Goal: Check status: Check status

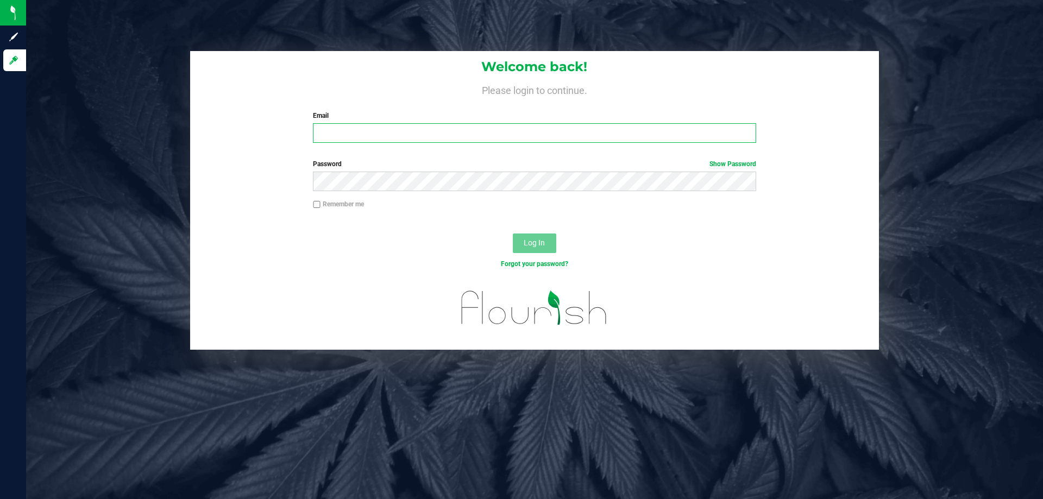
click at [455, 132] on input "Email" at bounding box center [534, 133] width 443 height 20
type input "[EMAIL_ADDRESS][DOMAIN_NAME]"
click at [513, 234] on button "Log In" at bounding box center [534, 244] width 43 height 20
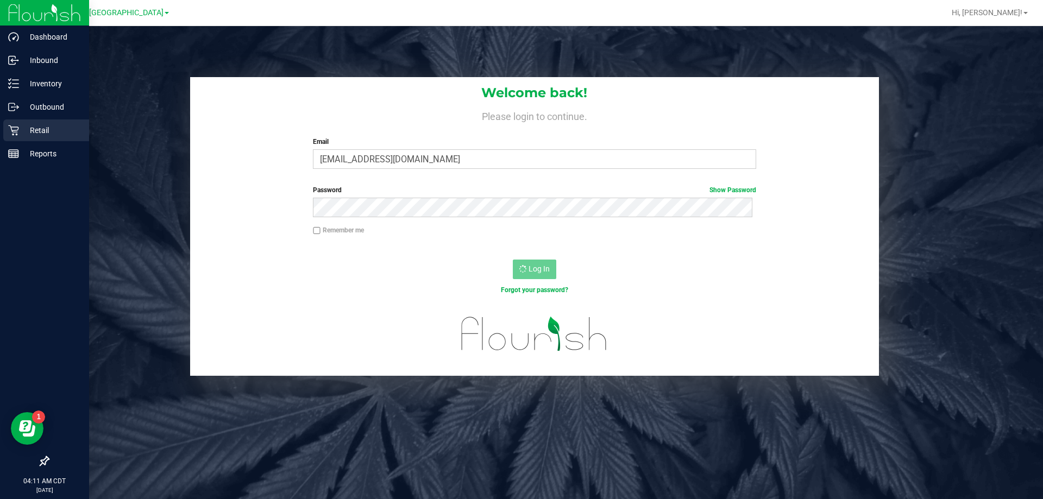
click at [12, 133] on icon at bounding box center [13, 130] width 11 height 11
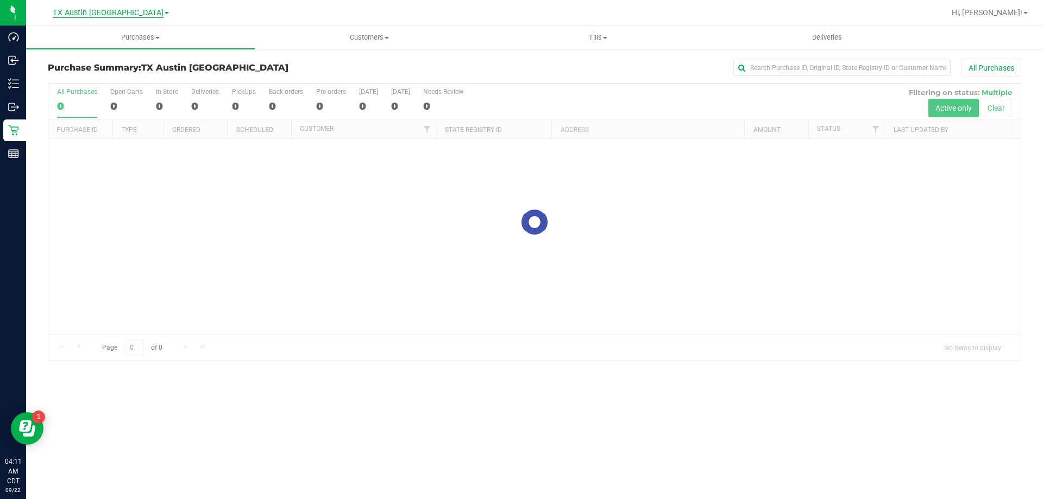
click at [100, 13] on span "TX Austin [GEOGRAPHIC_DATA]" at bounding box center [108, 13] width 111 height 10
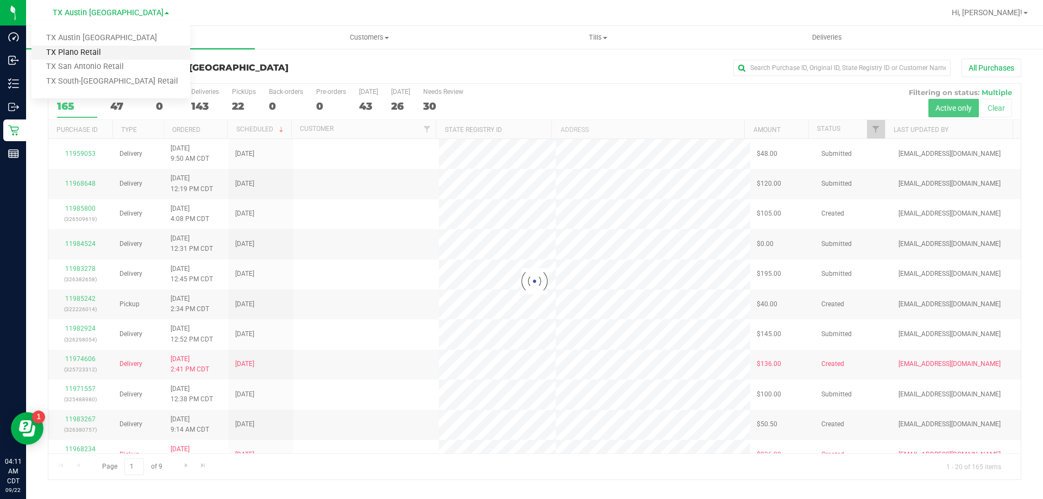
click at [96, 52] on link "TX Plano Retail" at bounding box center [111, 53] width 159 height 15
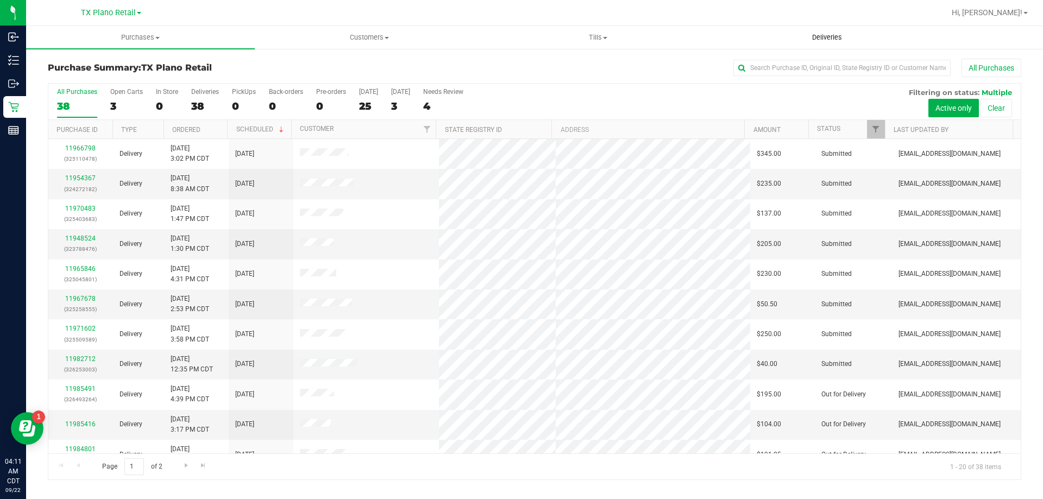
click at [829, 40] on span "Deliveries" at bounding box center [826, 38] width 59 height 10
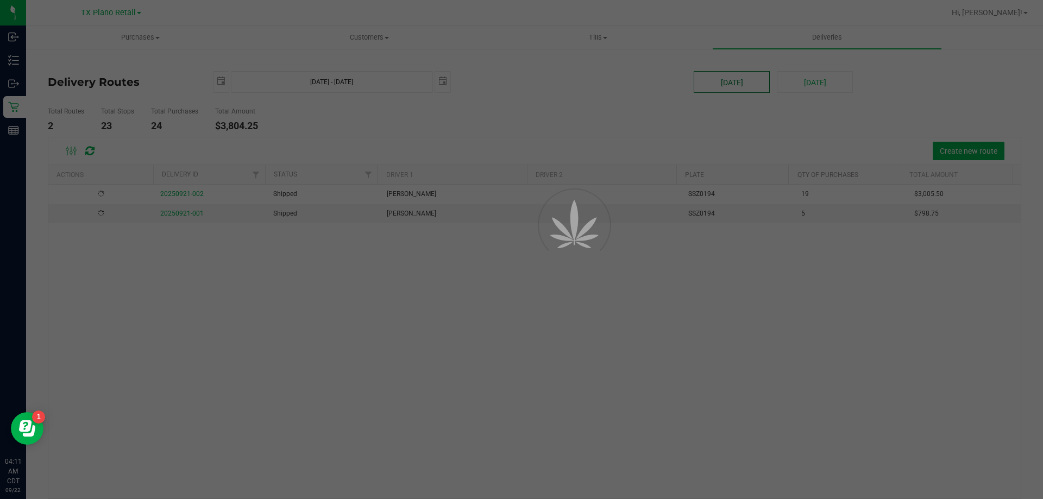
click at [742, 85] on div at bounding box center [521, 249] width 1043 height 499
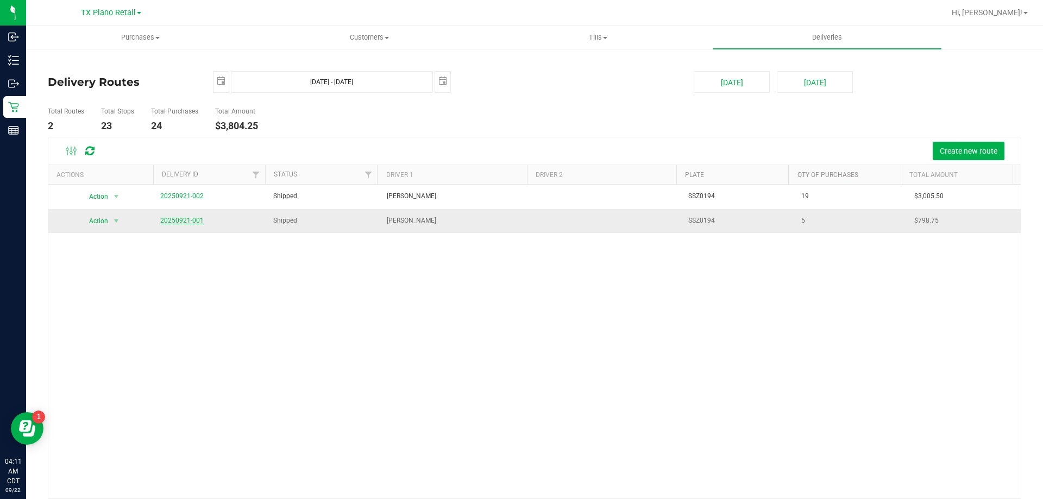
click at [182, 222] on link "20250921-001" at bounding box center [181, 221] width 43 height 8
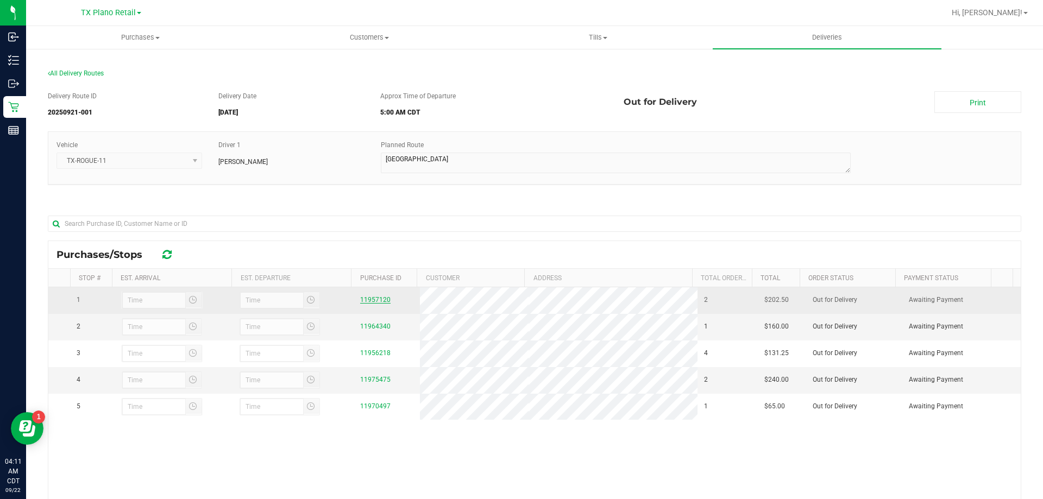
click at [377, 299] on link "11957120" at bounding box center [375, 300] width 30 height 8
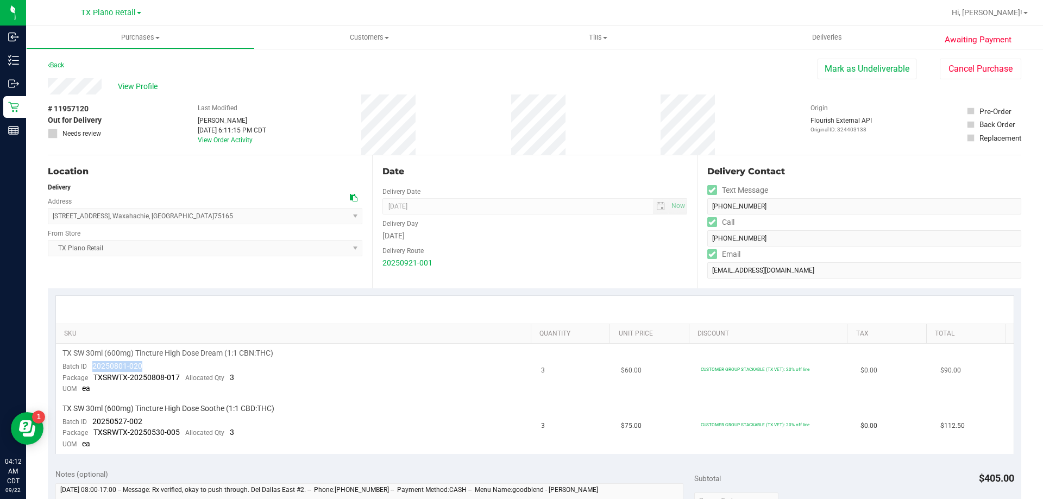
drag, startPoint x: 167, startPoint y: 367, endPoint x: 91, endPoint y: 364, distance: 75.5
click at [91, 364] on td "TX SW 30ml (600mg) Tincture High Dose Dream (1:1 CBN:THC) Batch ID 20250801-020…" at bounding box center [295, 371] width 479 height 55
copy span "20250801-020"
drag, startPoint x: 150, startPoint y: 423, endPoint x: 90, endPoint y: 423, distance: 60.3
click at [90, 423] on td "TX SW 30ml (600mg) Tincture High Dose Soothe (1:1 CBD:THC) Batch ID 20250527-00…" at bounding box center [295, 426] width 479 height 55
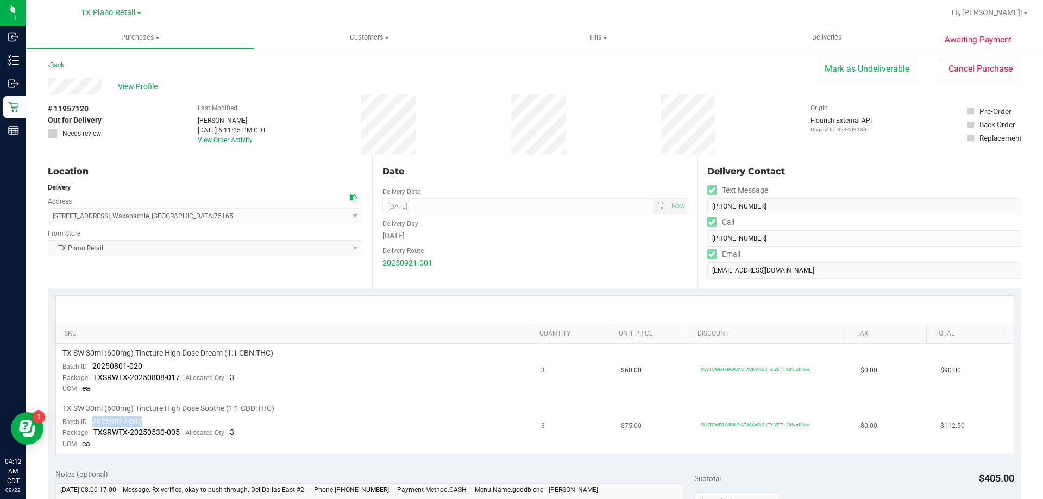
copy span "20250527-002"
click at [59, 61] on div "Back" at bounding box center [56, 65] width 16 height 13
click at [59, 62] on link "Back" at bounding box center [56, 65] width 16 height 8
click at [816, 34] on span "Deliveries" at bounding box center [826, 38] width 59 height 10
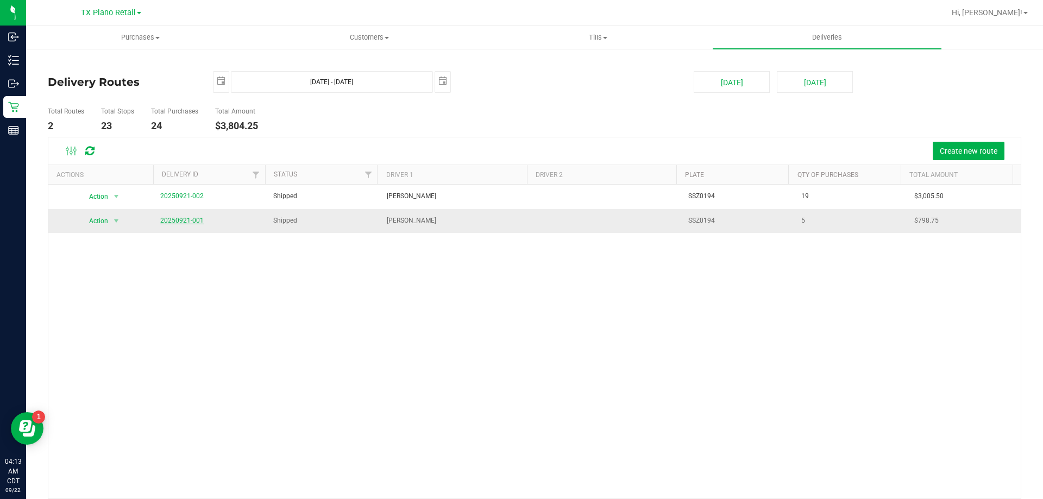
click at [193, 223] on link "20250921-001" at bounding box center [181, 221] width 43 height 8
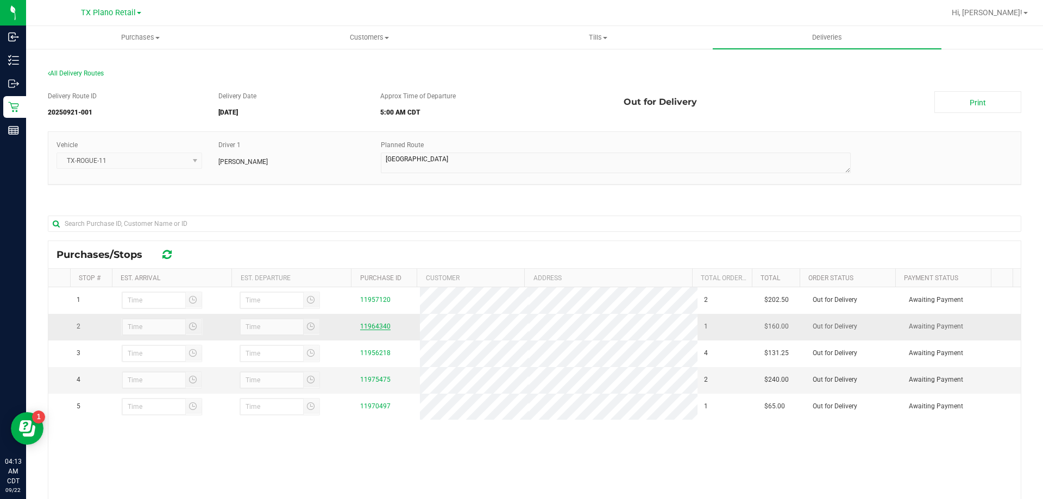
click at [370, 323] on link "11964340" at bounding box center [375, 327] width 30 height 8
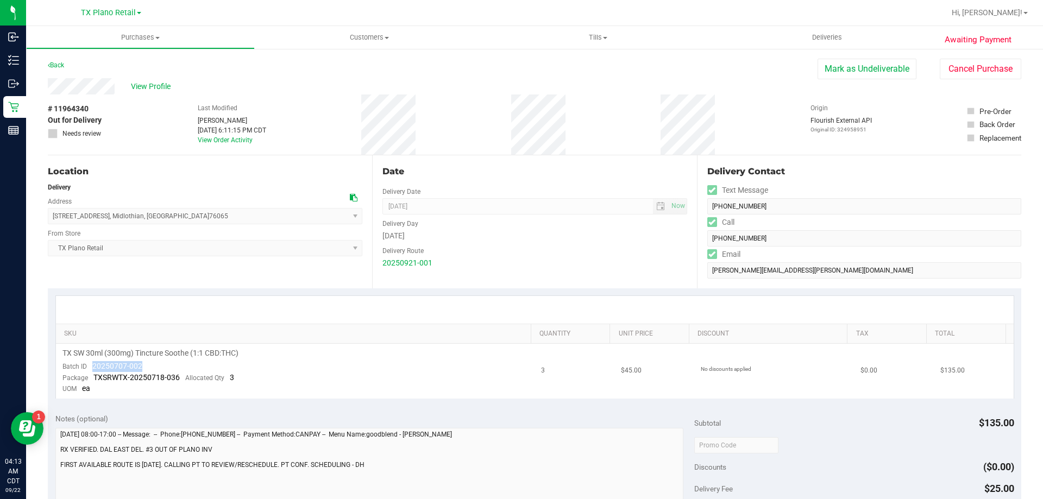
drag, startPoint x: 148, startPoint y: 369, endPoint x: 85, endPoint y: 369, distance: 63.0
click at [85, 369] on td "TX SW 30ml (300mg) Tincture Soothe (1:1 CBD:THC) Batch ID 20250707-002 Package …" at bounding box center [295, 371] width 479 height 55
copy span "20250707-002"
click at [57, 64] on link "Back" at bounding box center [56, 65] width 16 height 8
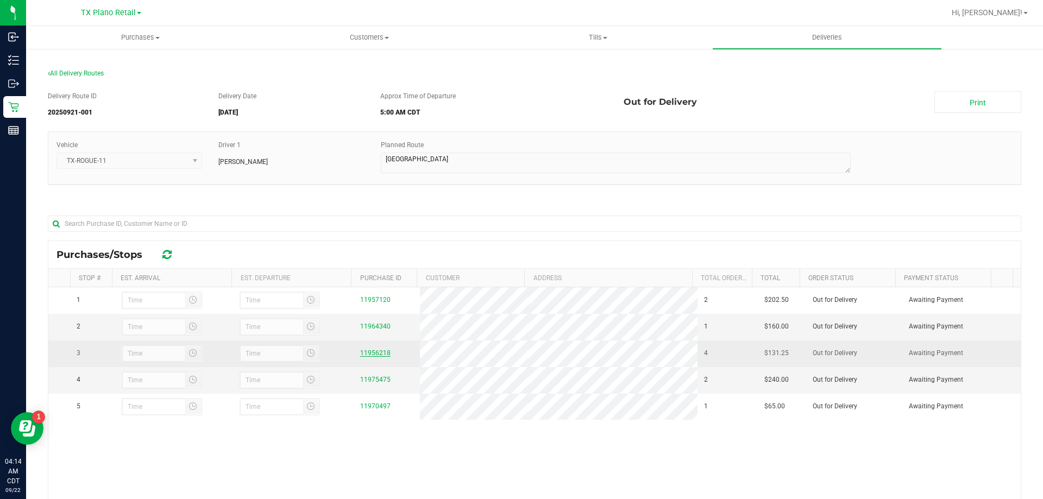
click at [370, 353] on link "11956218" at bounding box center [375, 353] width 30 height 8
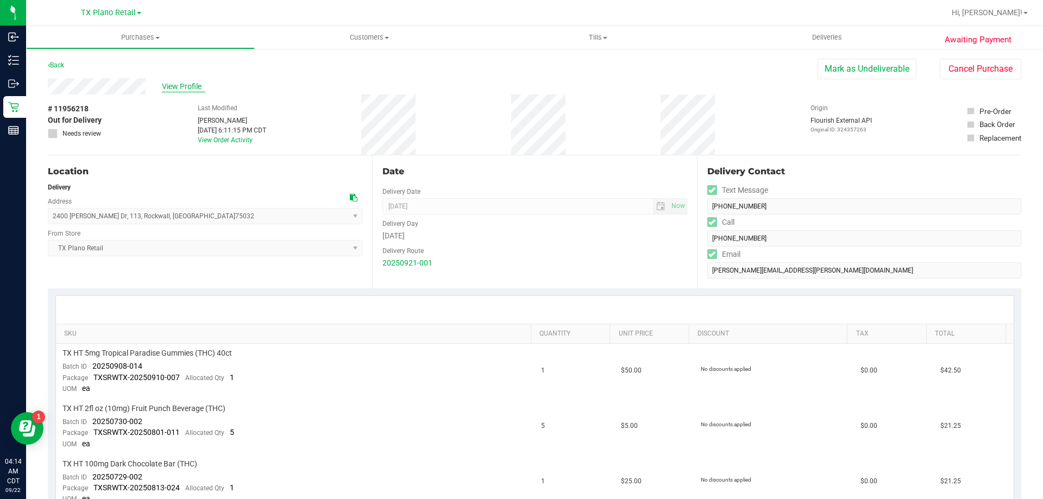
click at [184, 89] on span "View Profile" at bounding box center [183, 86] width 43 height 11
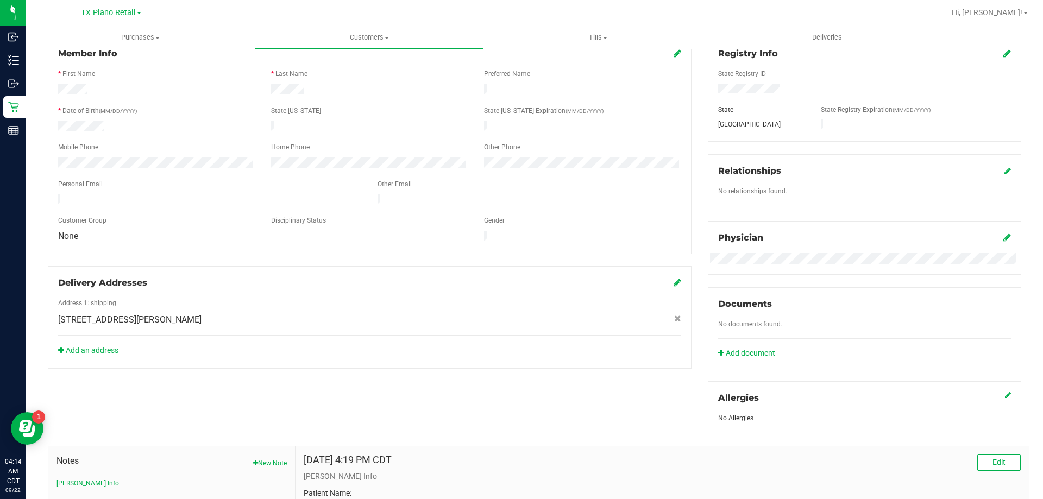
scroll to position [153, 0]
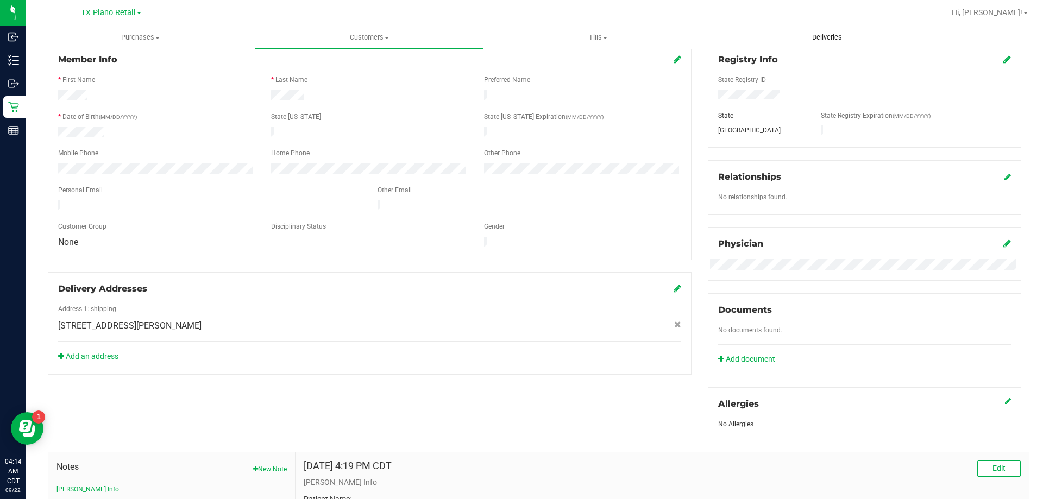
click at [823, 40] on span "Deliveries" at bounding box center [826, 38] width 59 height 10
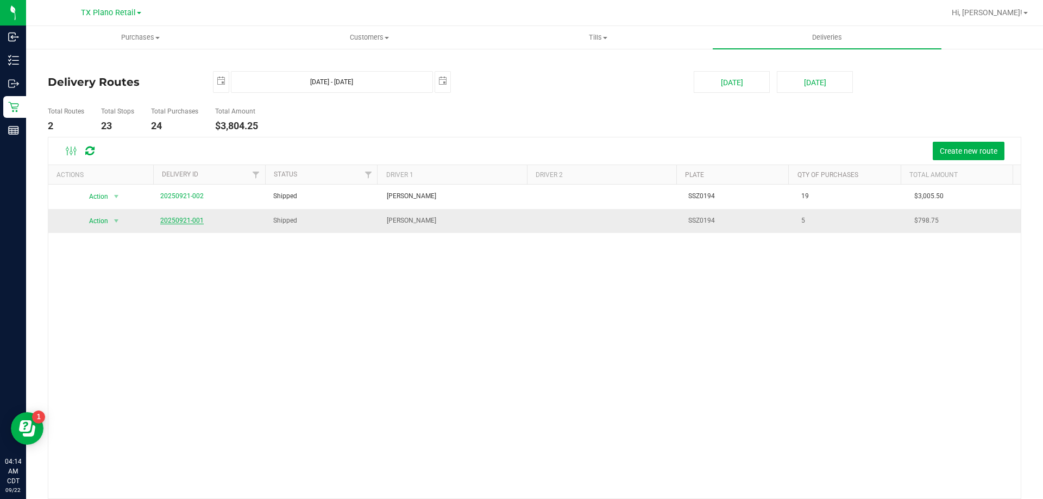
click at [188, 219] on link "20250921-001" at bounding box center [181, 221] width 43 height 8
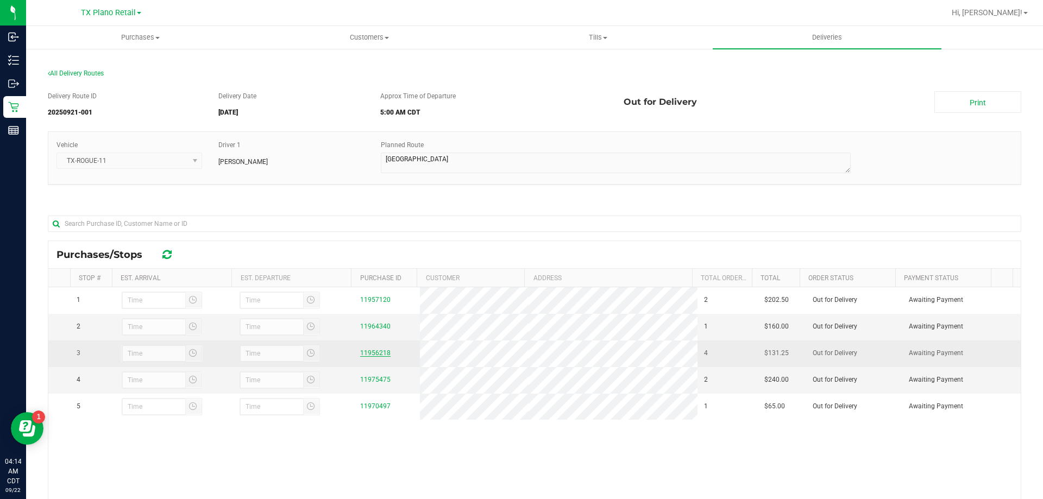
click at [364, 355] on link "11956218" at bounding box center [375, 353] width 30 height 8
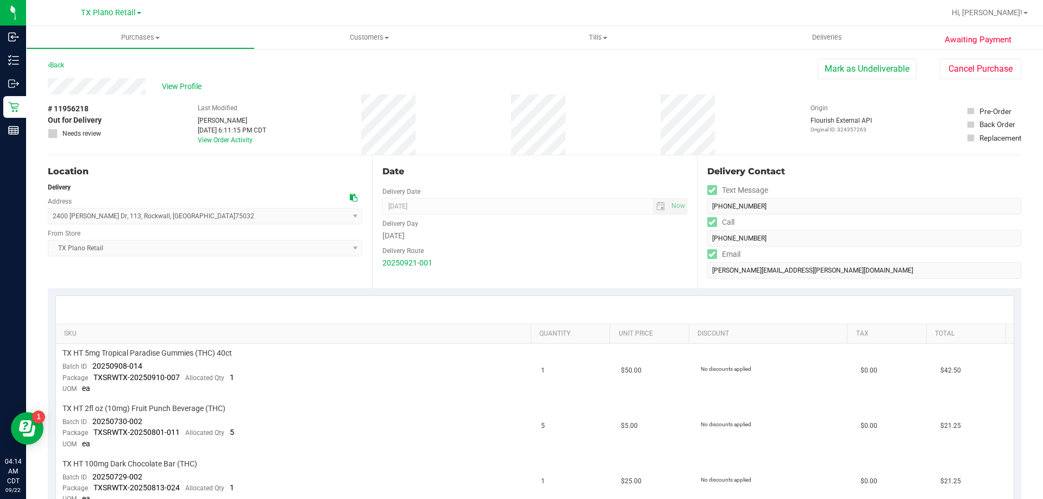
click at [215, 305] on div at bounding box center [535, 310] width 958 height 28
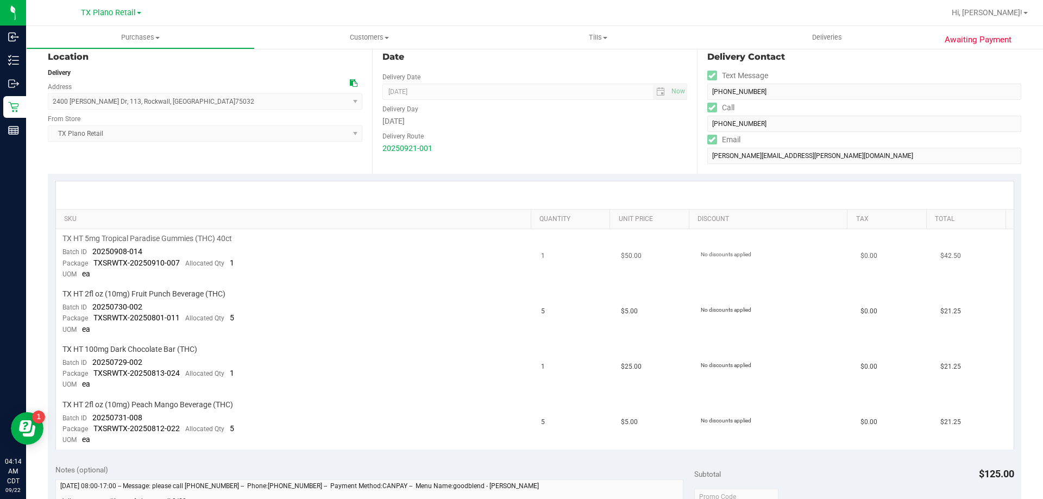
scroll to position [217, 0]
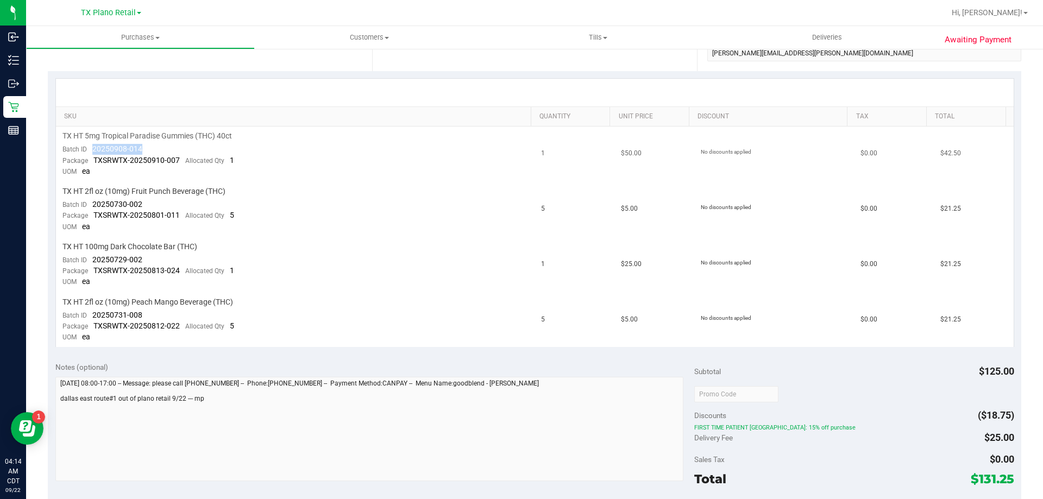
drag, startPoint x: 154, startPoint y: 149, endPoint x: 92, endPoint y: 153, distance: 62.0
click at [92, 153] on td "TX HT 5mg Tropical Paradise Gummies (THC) 40ct Batch ID 20250908-014 Package TX…" at bounding box center [295, 154] width 479 height 55
copy span "20250908-014"
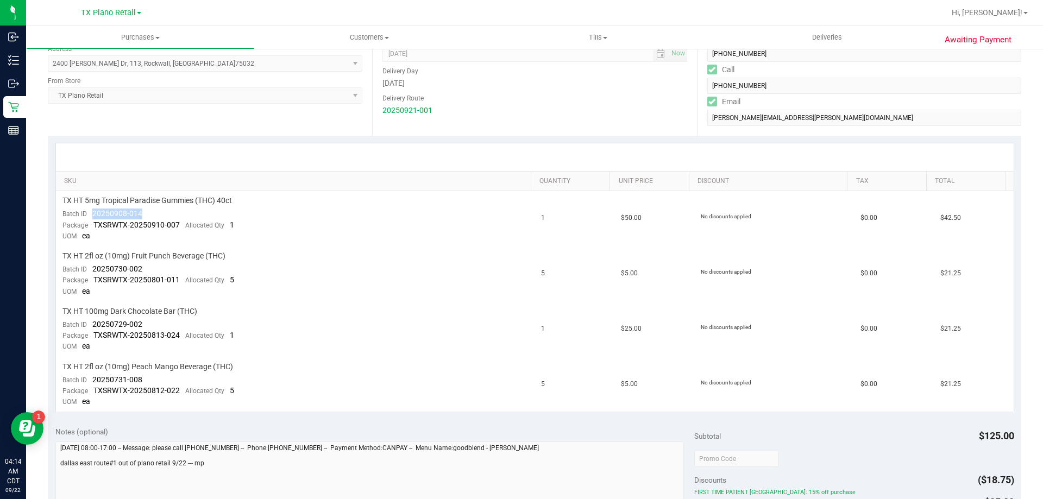
scroll to position [163, 0]
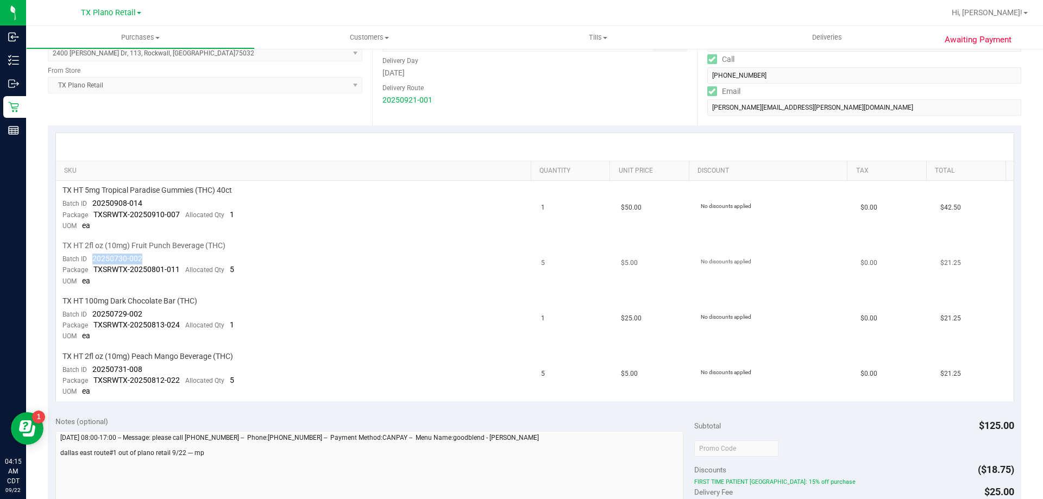
drag, startPoint x: 147, startPoint y: 256, endPoint x: 92, endPoint y: 259, distance: 54.4
click at [92, 259] on td "TX HT 2fl oz (10mg) Fruit Punch Beverage (THC) Batch ID 20250730-002 Package TX…" at bounding box center [295, 263] width 479 height 55
copy span "20250730-002"
drag, startPoint x: 142, startPoint y: 313, endPoint x: 90, endPoint y: 311, distance: 51.6
click at [90, 311] on td "TX HT 100mg Dark Chocolate Bar (THC) Batch ID 20250729-002 Package TXSRWTX-2025…" at bounding box center [295, 319] width 479 height 55
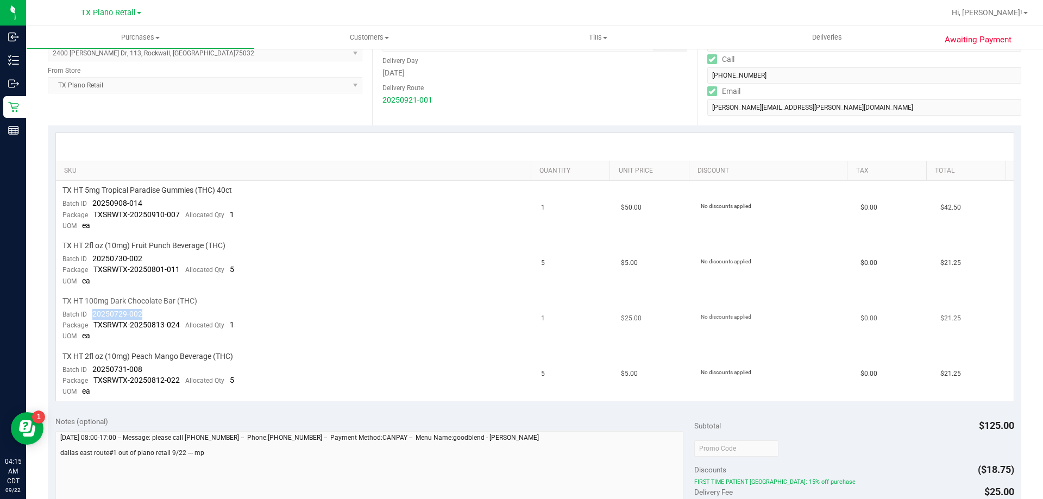
copy span "20250729-002"
drag, startPoint x: 157, startPoint y: 367, endPoint x: 90, endPoint y: 372, distance: 67.5
click at [90, 372] on td "TX HT 2fl oz (10mg) Peach Mango Beverage (THC) Batch ID 20250731-008 Package TX…" at bounding box center [295, 374] width 479 height 55
copy span "20250731-008"
click at [817, 37] on span "Deliveries" at bounding box center [826, 38] width 59 height 10
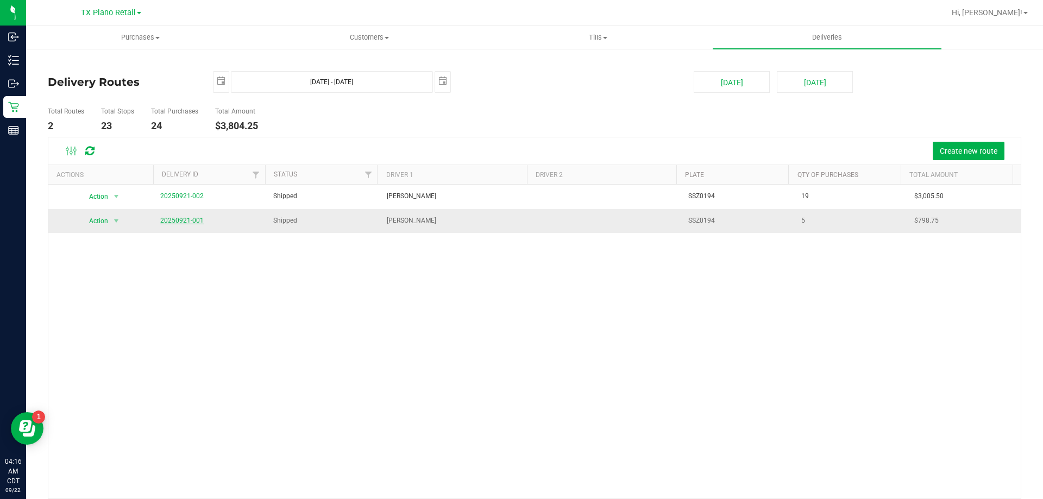
click at [193, 218] on link "20250921-001" at bounding box center [181, 221] width 43 height 8
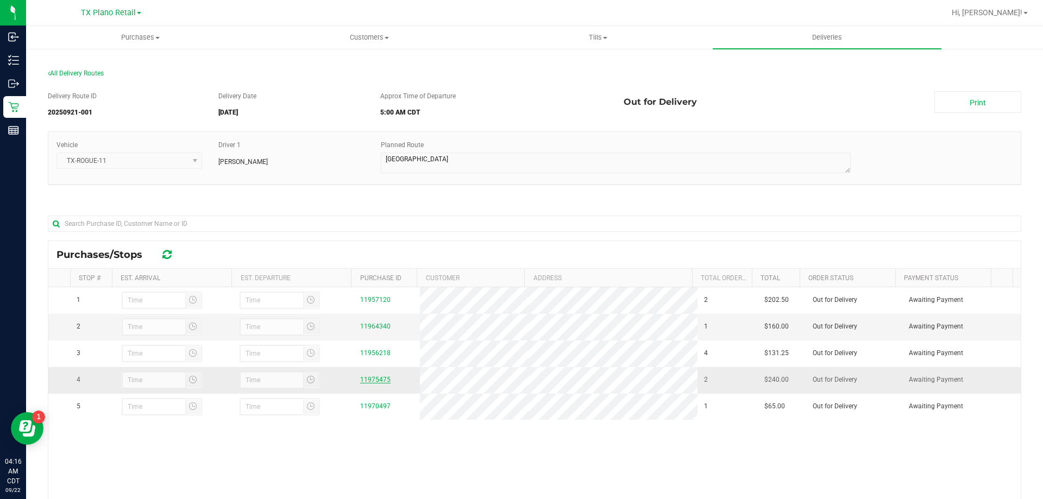
click at [364, 376] on link "11975475" at bounding box center [375, 380] width 30 height 8
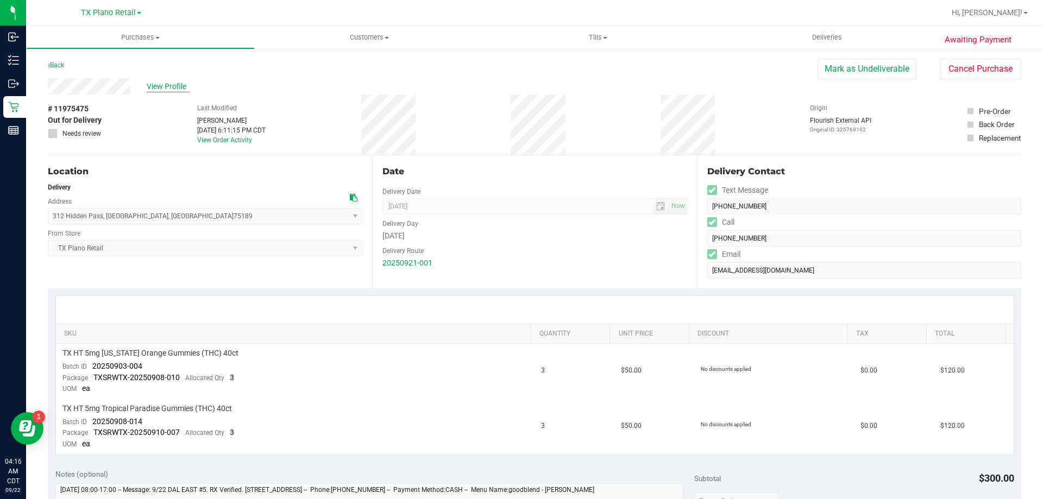
click at [165, 87] on span "View Profile" at bounding box center [168, 86] width 43 height 11
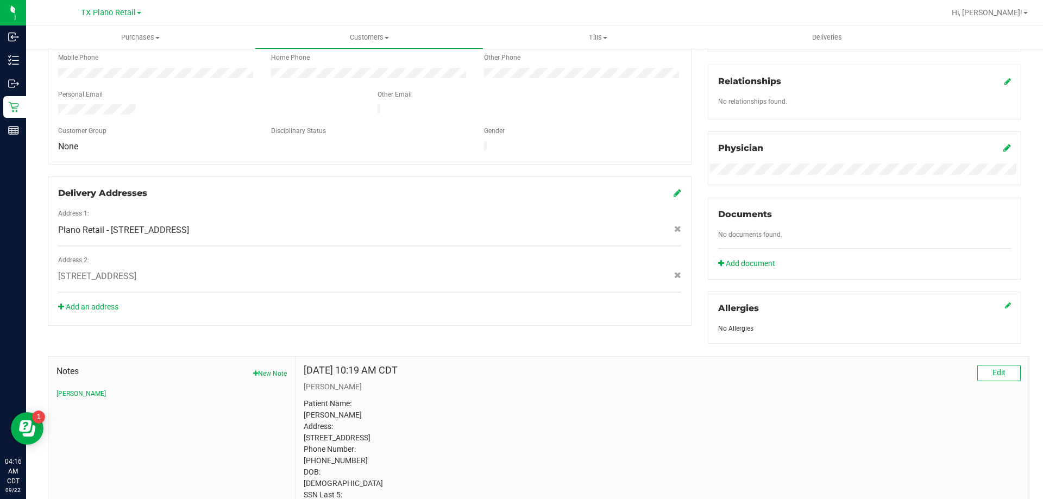
scroll to position [316, 0]
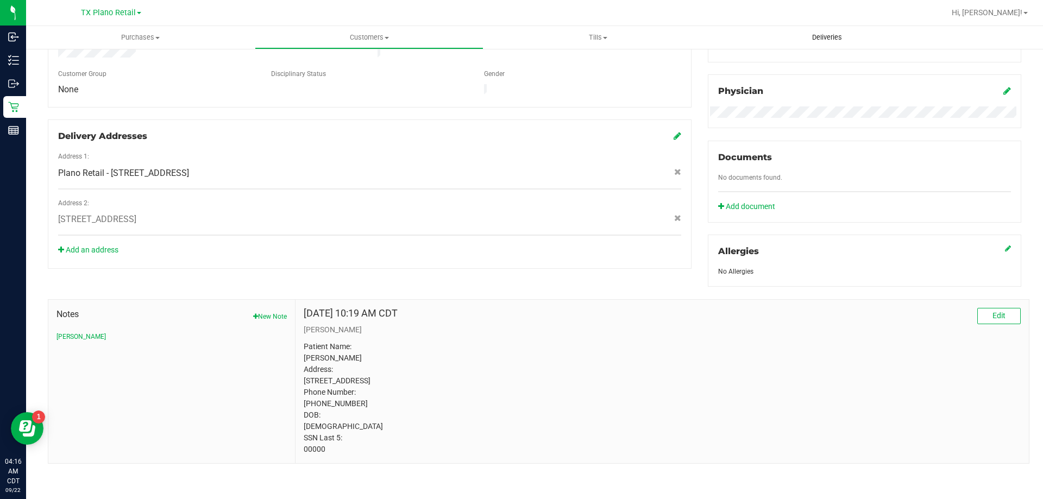
click at [829, 32] on uib-tab-heading "Deliveries" at bounding box center [827, 37] width 229 height 23
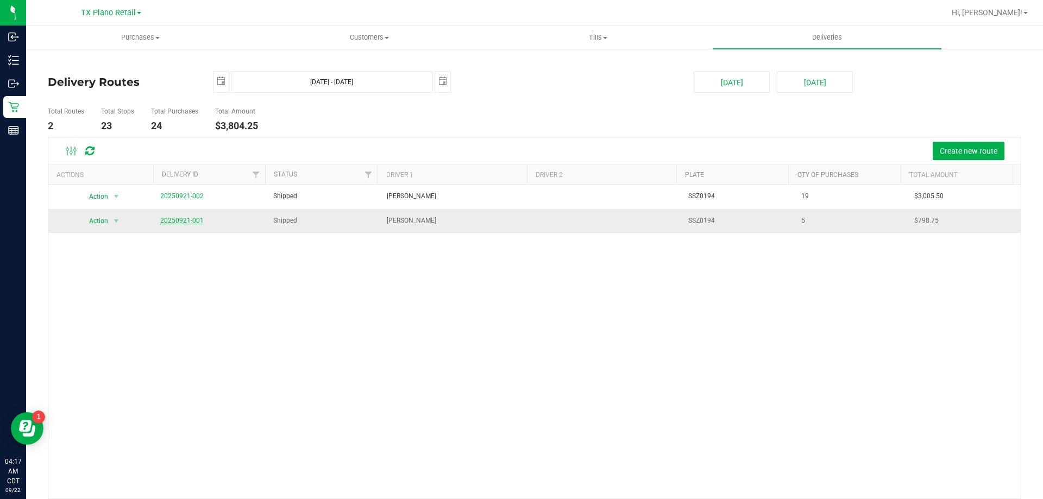
click at [197, 220] on link "20250921-001" at bounding box center [181, 221] width 43 height 8
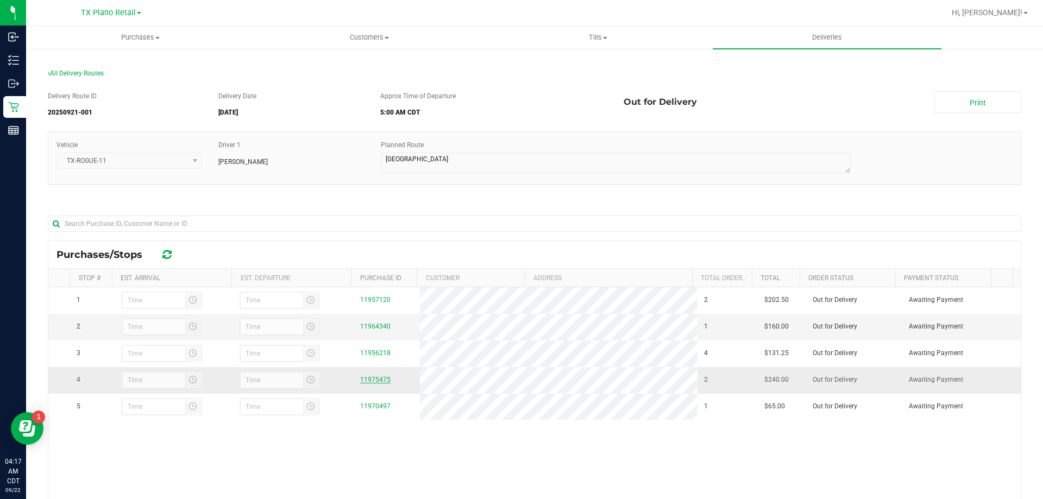
click at [370, 380] on link "11975475" at bounding box center [375, 380] width 30 height 8
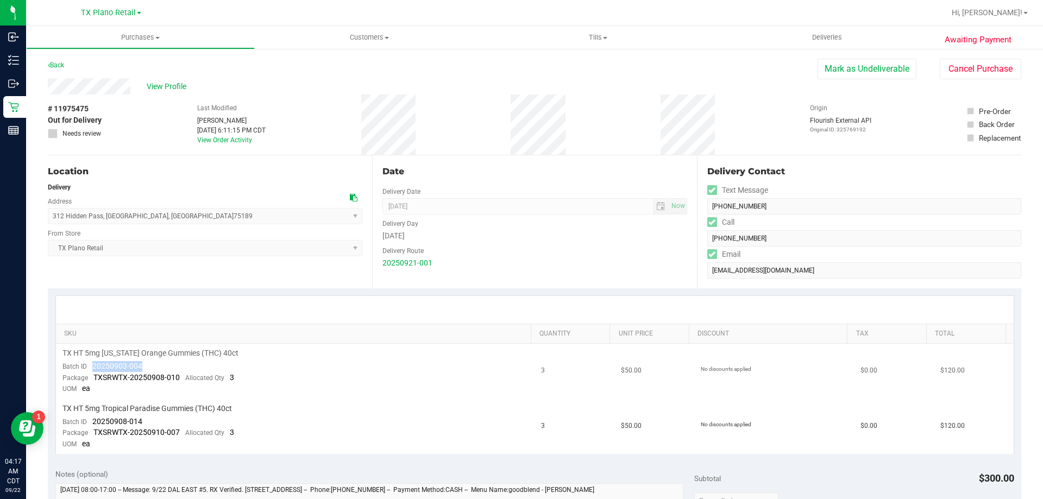
drag, startPoint x: 159, startPoint y: 365, endPoint x: 90, endPoint y: 365, distance: 69.0
click at [90, 365] on td "TX HT 5mg Texas Orange Gummies (THC) 40ct Batch ID 20250903-004 Package TXSRWTX…" at bounding box center [295, 371] width 479 height 55
copy span "20250903-004"
drag, startPoint x: 146, startPoint y: 415, endPoint x: 90, endPoint y: 421, distance: 56.3
click at [90, 421] on td "TX HT 5mg Tropical Paradise Gummies (THC) 40ct Batch ID 20250908-014 Package TX…" at bounding box center [295, 426] width 479 height 55
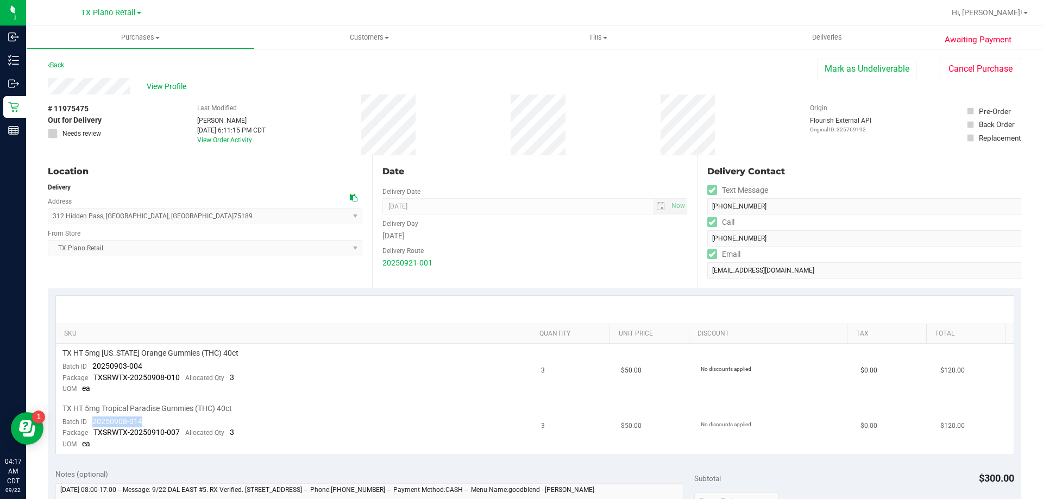
copy span "20250908-014"
click at [59, 65] on link "Back" at bounding box center [56, 65] width 16 height 8
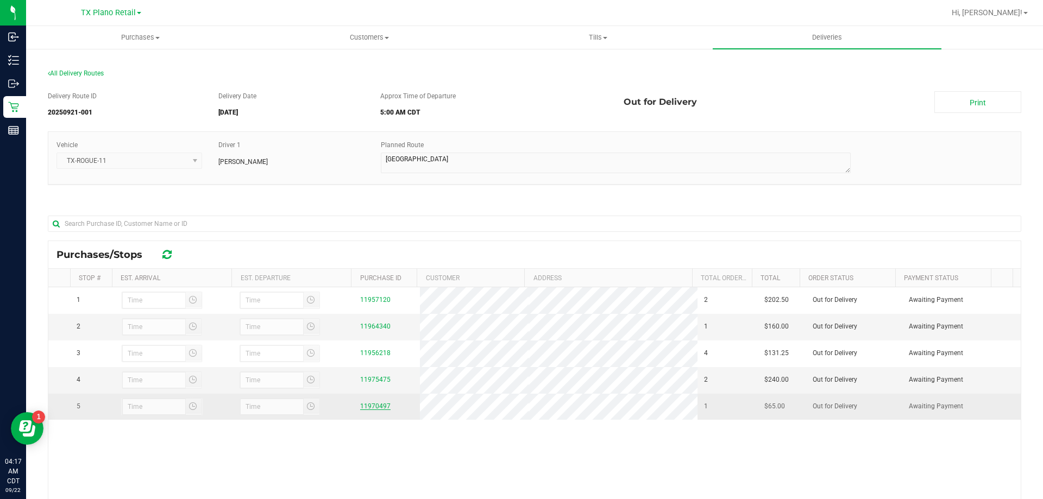
click at [367, 404] on link "11970497" at bounding box center [375, 406] width 30 height 8
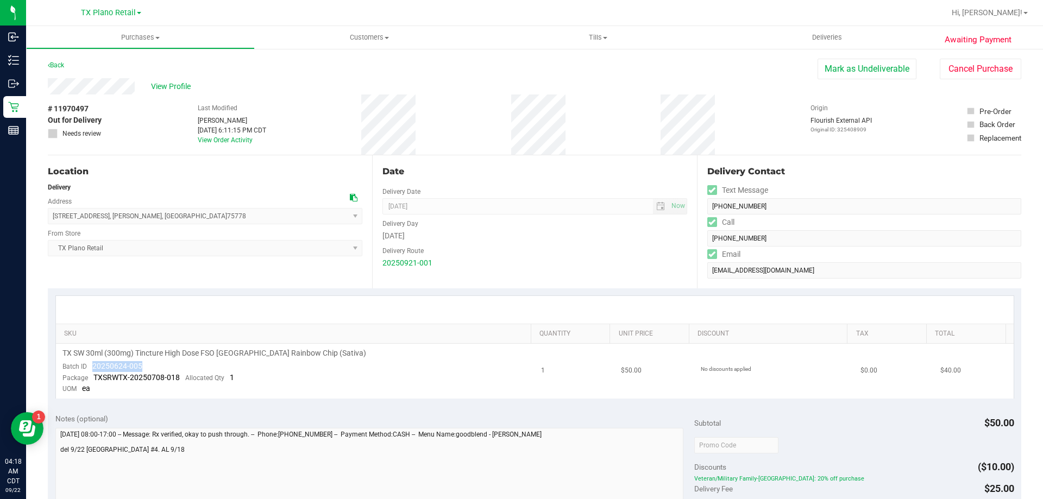
drag, startPoint x: 173, startPoint y: 366, endPoint x: 91, endPoint y: 367, distance: 82.0
click at [91, 367] on td "TX SW 30ml (300mg) Tincture High Dose FSO TX Rainbow Chip (Sativa) Batch ID 202…" at bounding box center [295, 371] width 479 height 55
copy span "20250624-005"
click at [60, 65] on link "Back" at bounding box center [56, 65] width 16 height 8
